Goal: Information Seeking & Learning: Learn about a topic

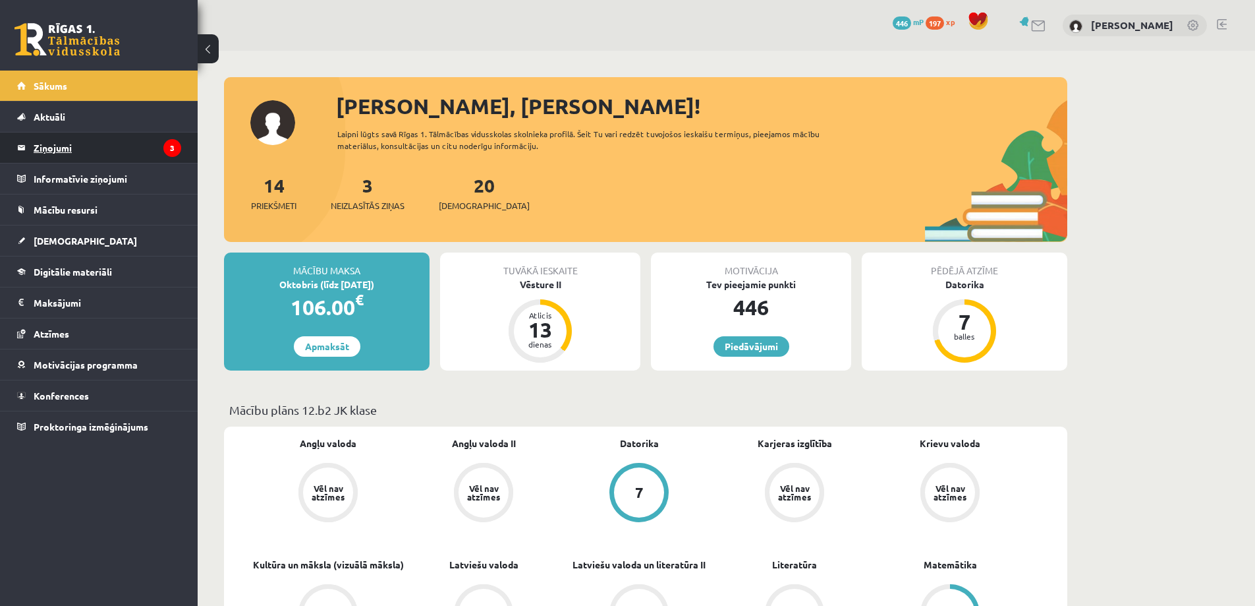
click at [128, 145] on legend "Ziņojumi 3" at bounding box center [108, 147] width 148 height 30
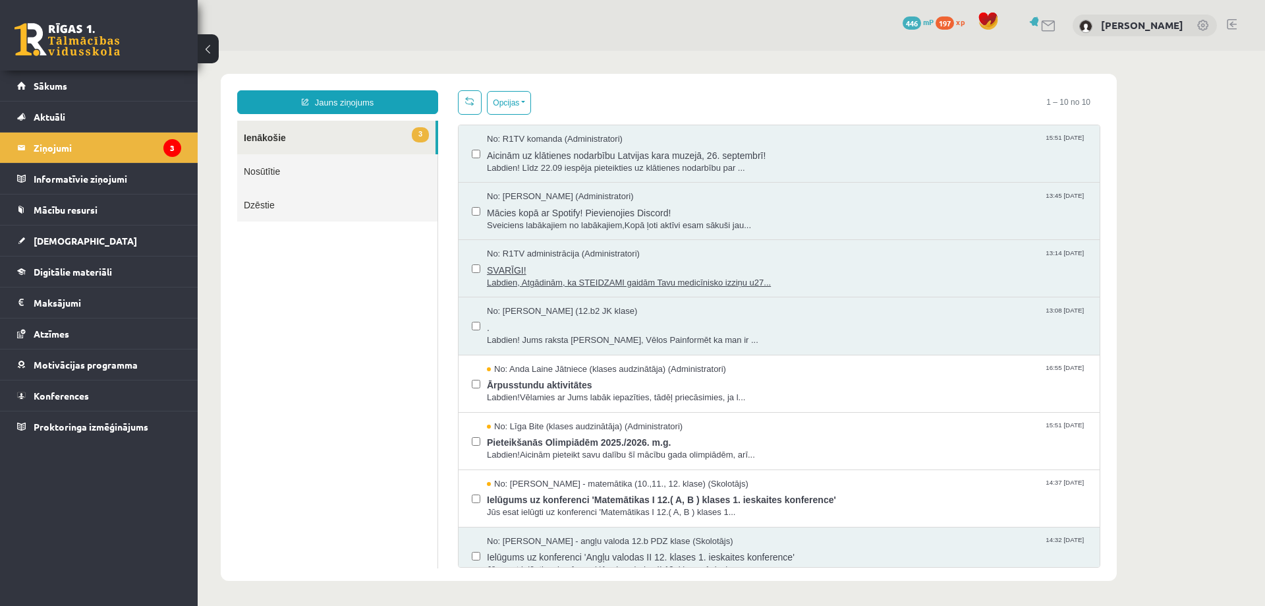
click at [782, 262] on span "SVARĪGI!" at bounding box center [787, 268] width 600 height 16
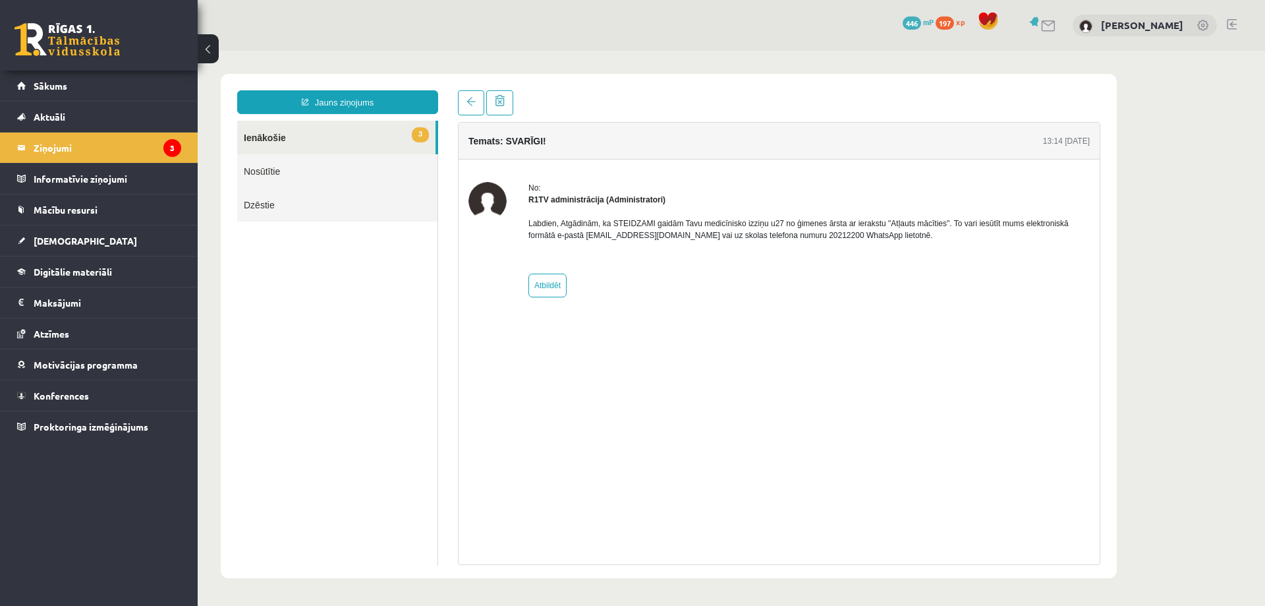
click at [303, 133] on link "3 Ienākošie" at bounding box center [336, 138] width 198 height 34
click at [462, 99] on link at bounding box center [471, 102] width 26 height 25
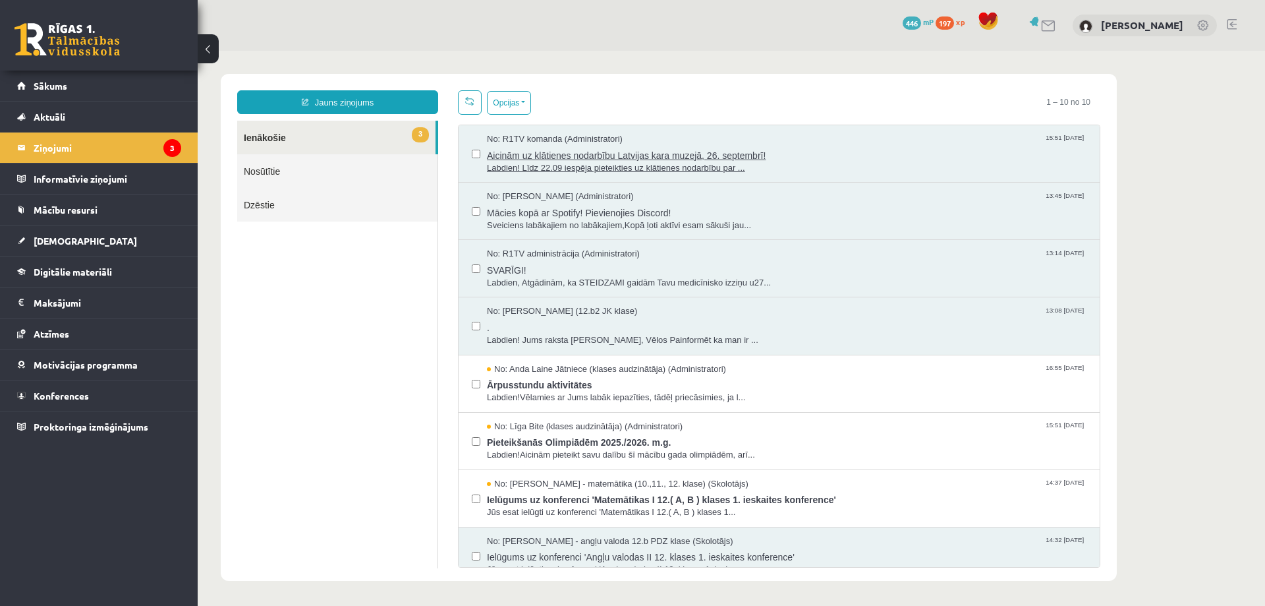
click at [772, 171] on span "Labdien! Līdz 22.09 iespēja pieteikties uz klātienes nodarbību par ..." at bounding box center [787, 168] width 600 height 13
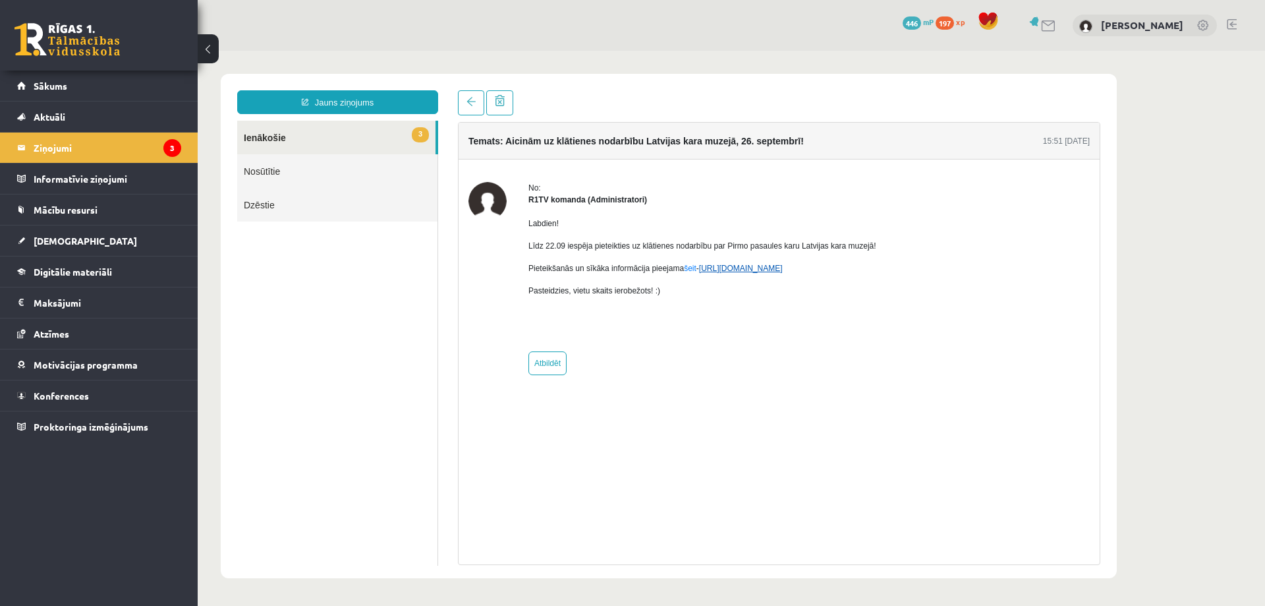
click at [735, 272] on link "[URL][DOMAIN_NAME]" at bounding box center [741, 268] width 84 height 9
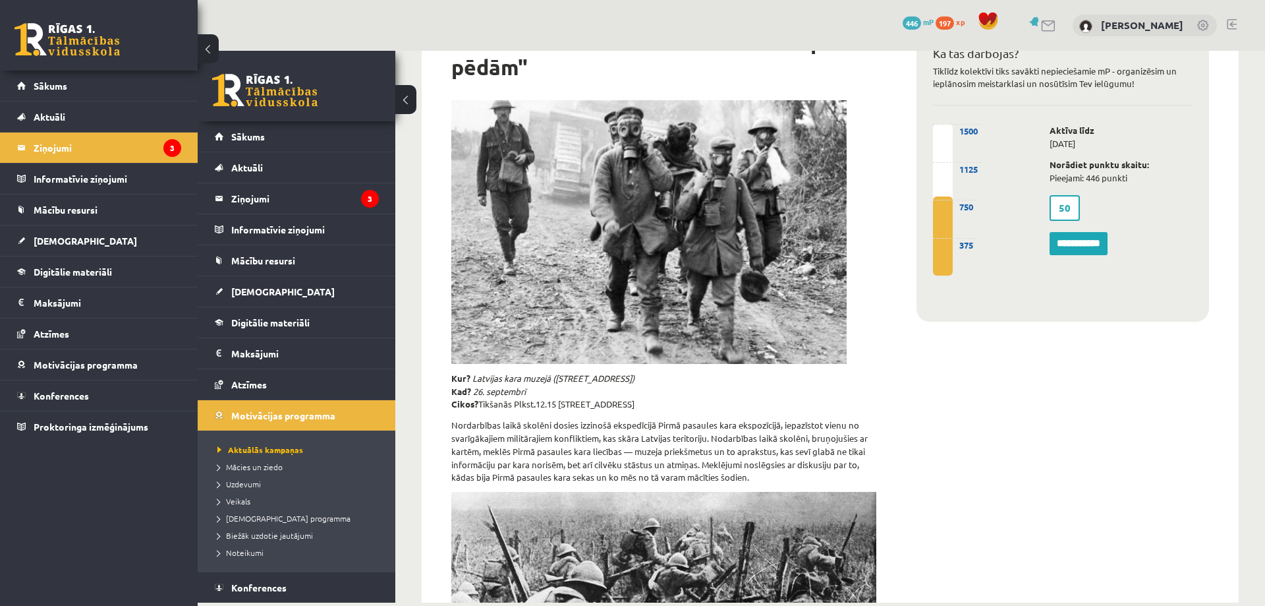
scroll to position [132, 0]
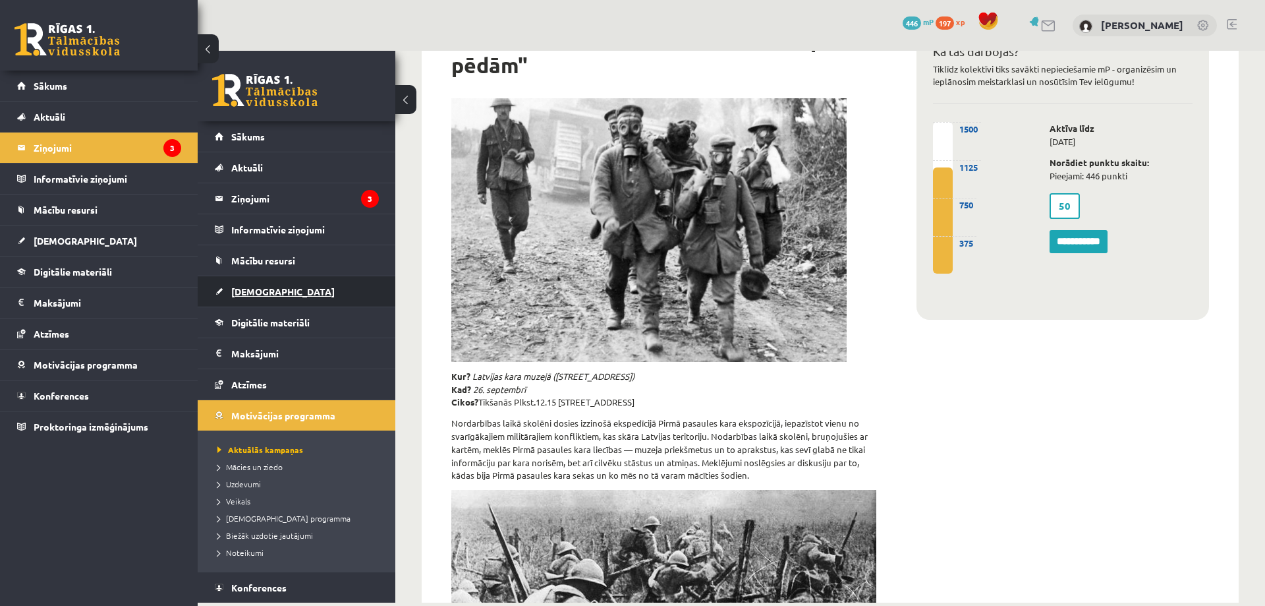
click at [243, 287] on span "[DEMOGRAPHIC_DATA]" at bounding box center [282, 291] width 103 height 12
